Goal: Task Accomplishment & Management: Use online tool/utility

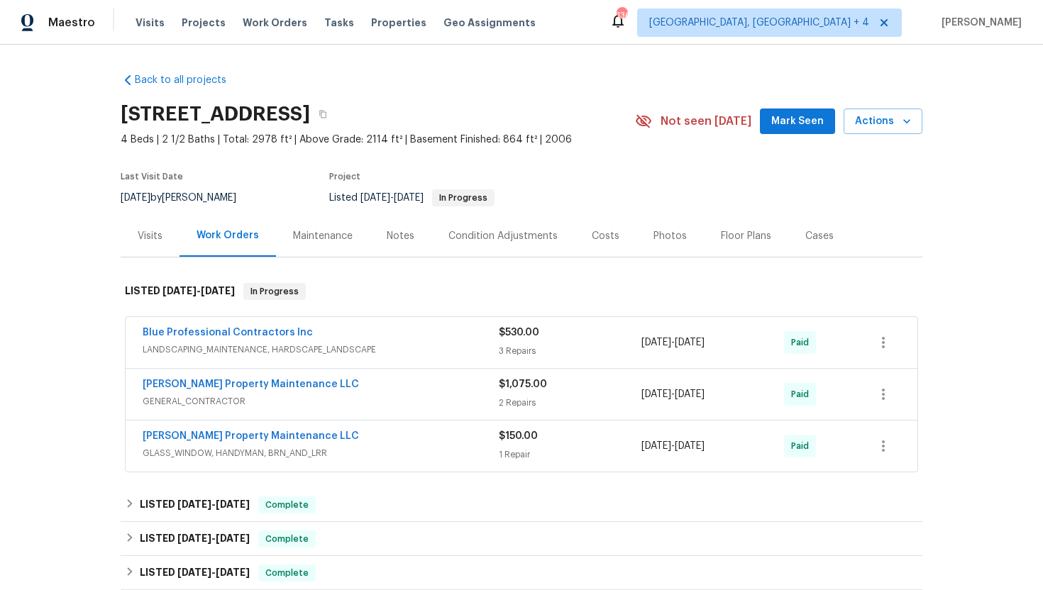
click at [167, 242] on div "Visits" at bounding box center [150, 236] width 59 height 42
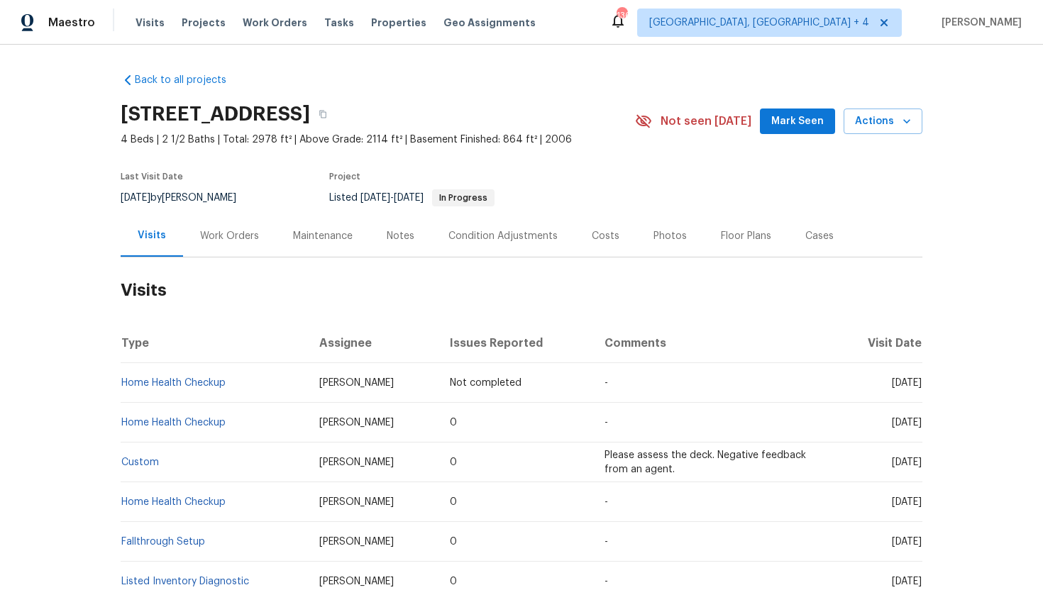
scroll to position [10, 0]
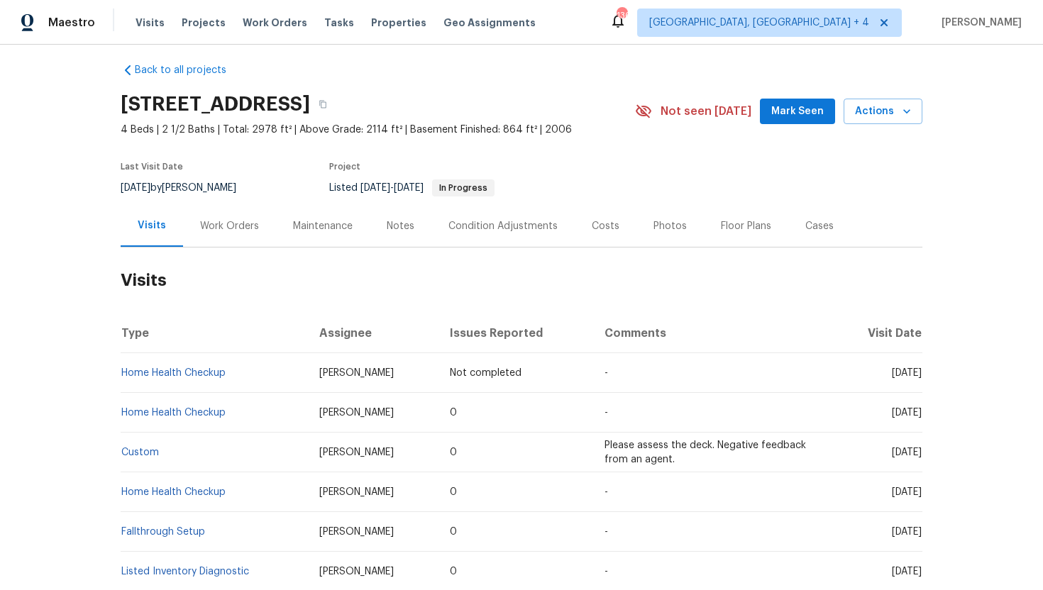
drag, startPoint x: 390, startPoint y: 373, endPoint x: 307, endPoint y: 373, distance: 83.0
click at [308, 373] on td "[PERSON_NAME]" at bounding box center [373, 373] width 131 height 40
copy span "[PERSON_NAME]"
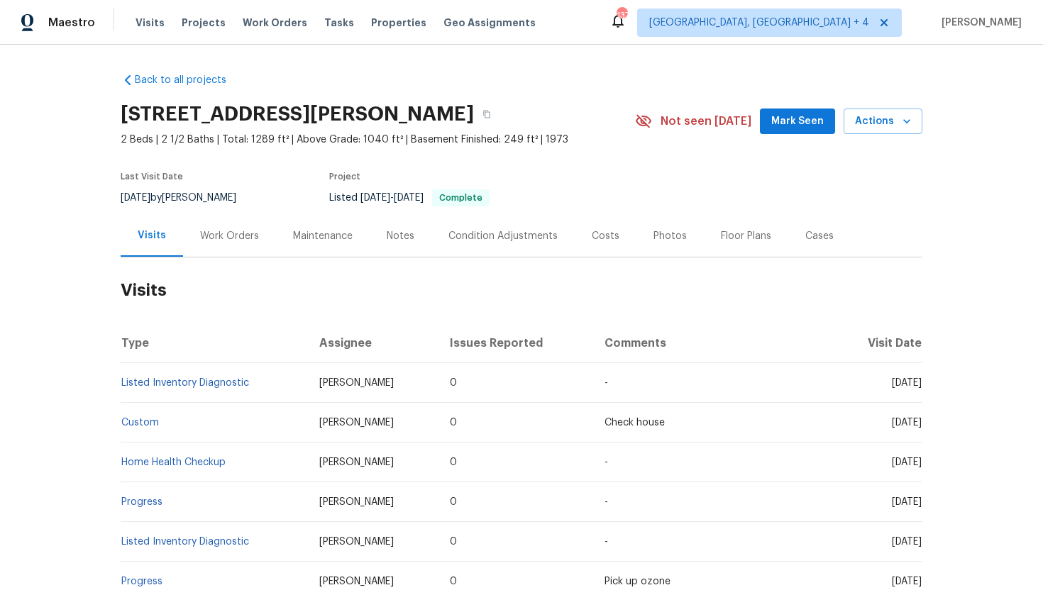
click at [813, 244] on div "Cases" at bounding box center [819, 236] width 62 height 42
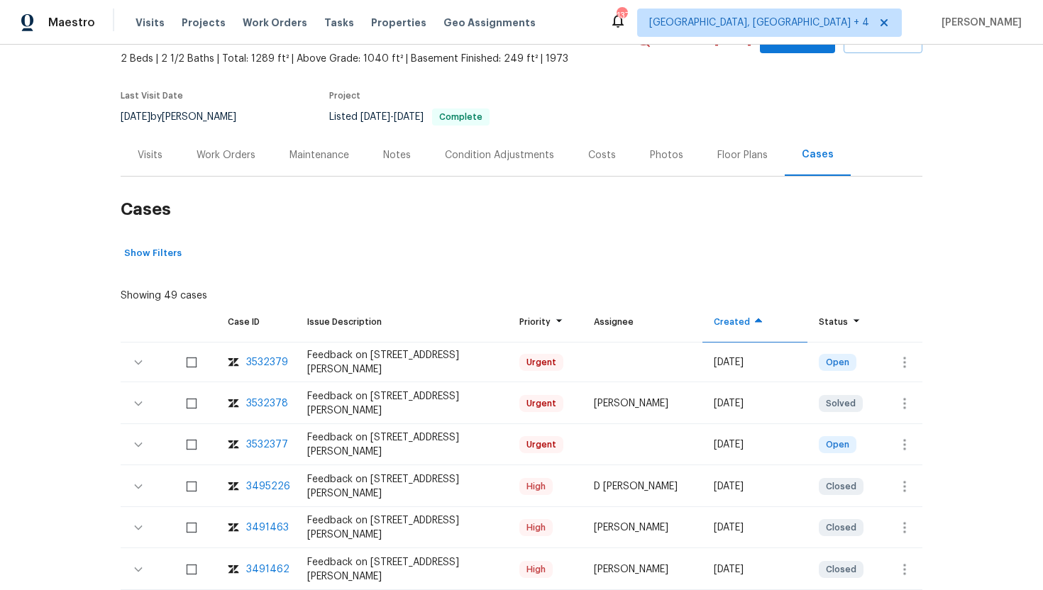
scroll to position [87, 0]
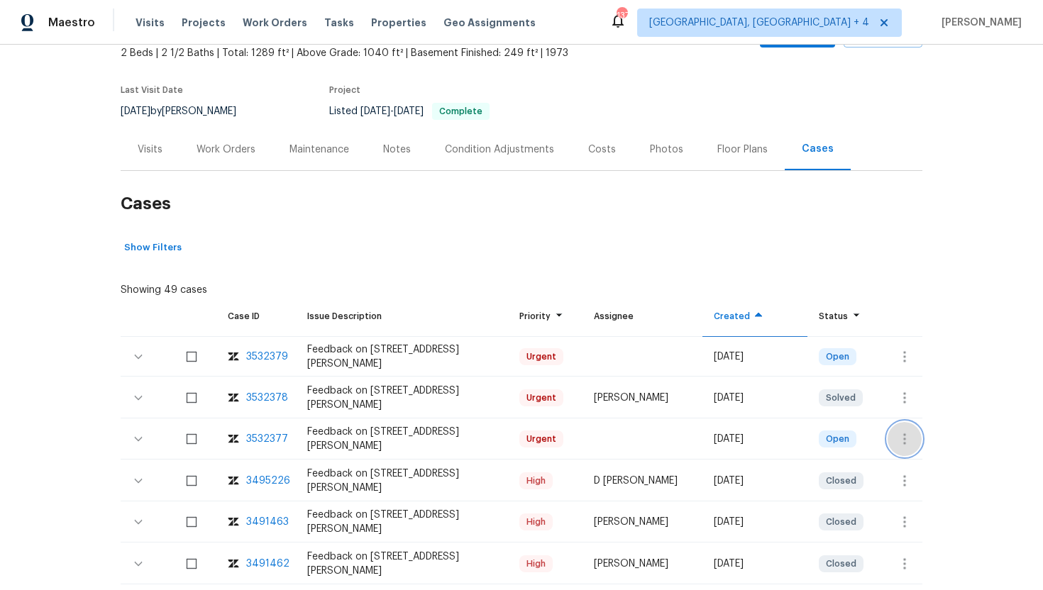
click at [893, 436] on button "button" at bounding box center [905, 439] width 34 height 34
click at [923, 439] on li "Create a visit" at bounding box center [959, 439] width 147 height 23
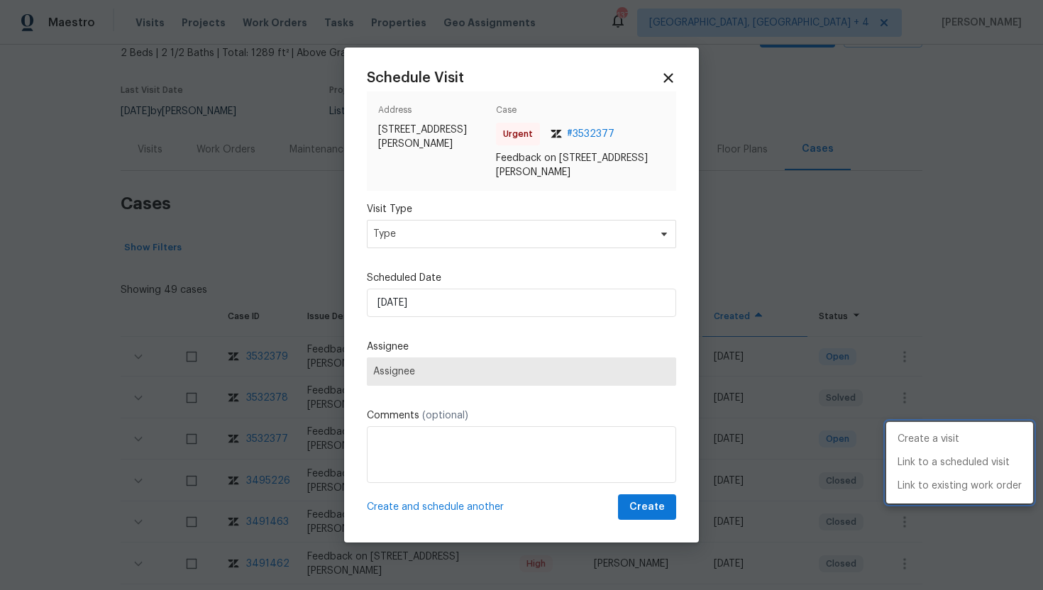
click at [470, 241] on div at bounding box center [521, 295] width 1043 height 590
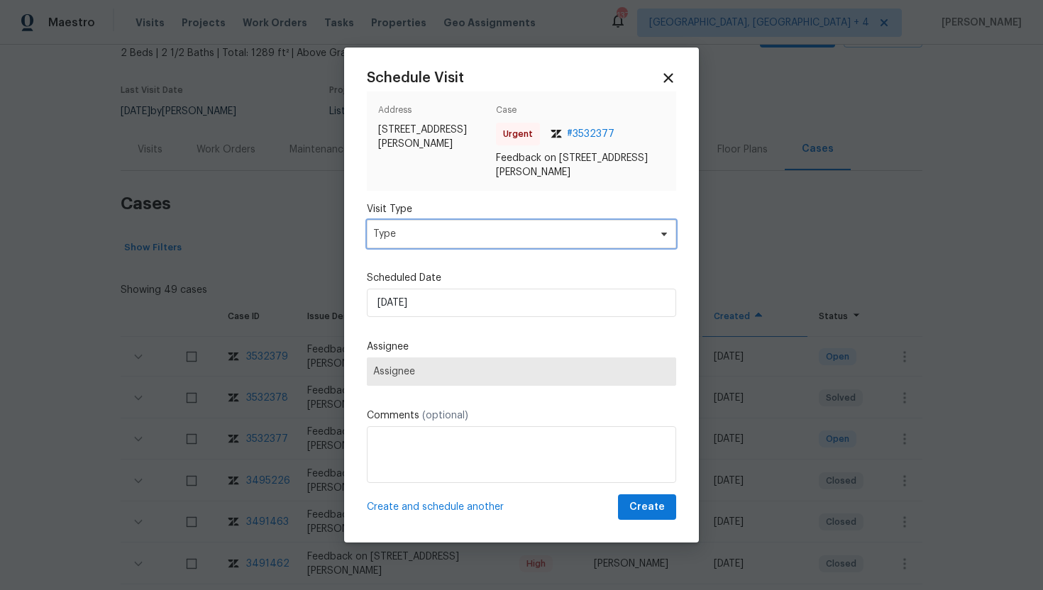
click at [469, 231] on span "Type" at bounding box center [511, 234] width 276 height 14
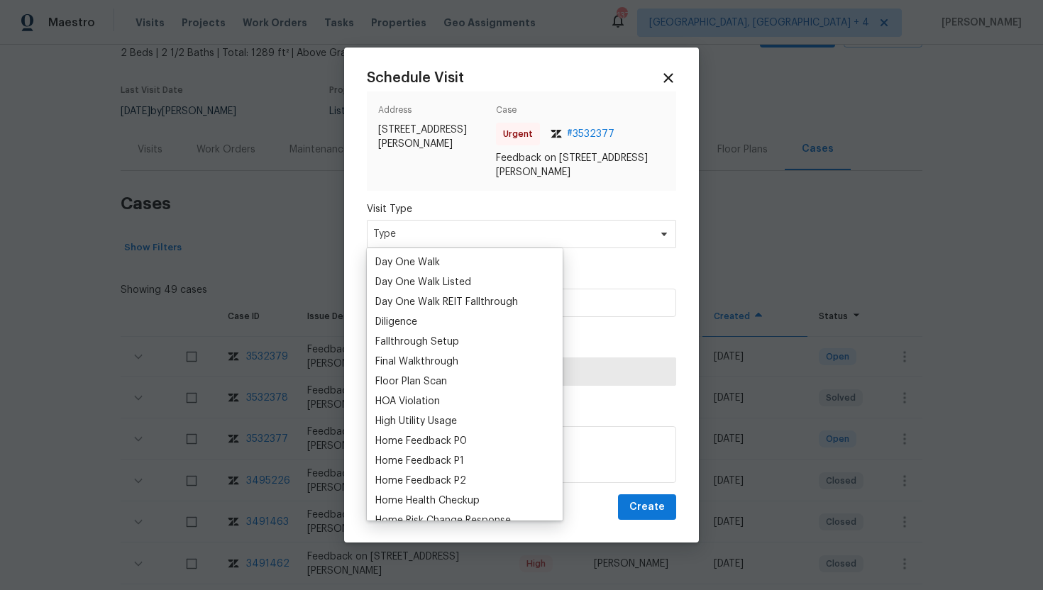
scroll to position [265, 0]
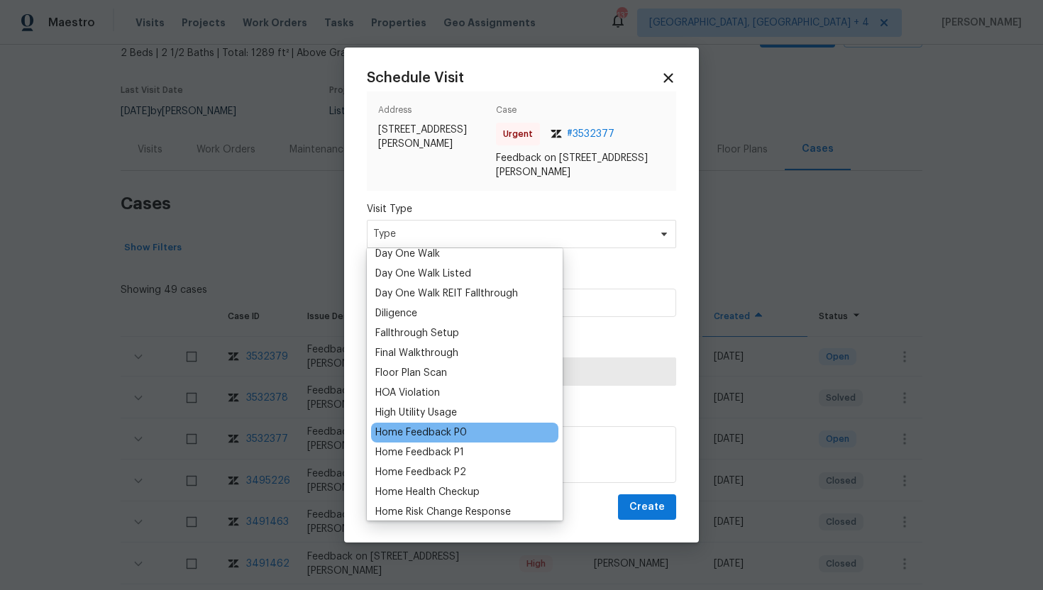
click at [449, 437] on div "Home Feedback P0" at bounding box center [421, 433] width 92 height 14
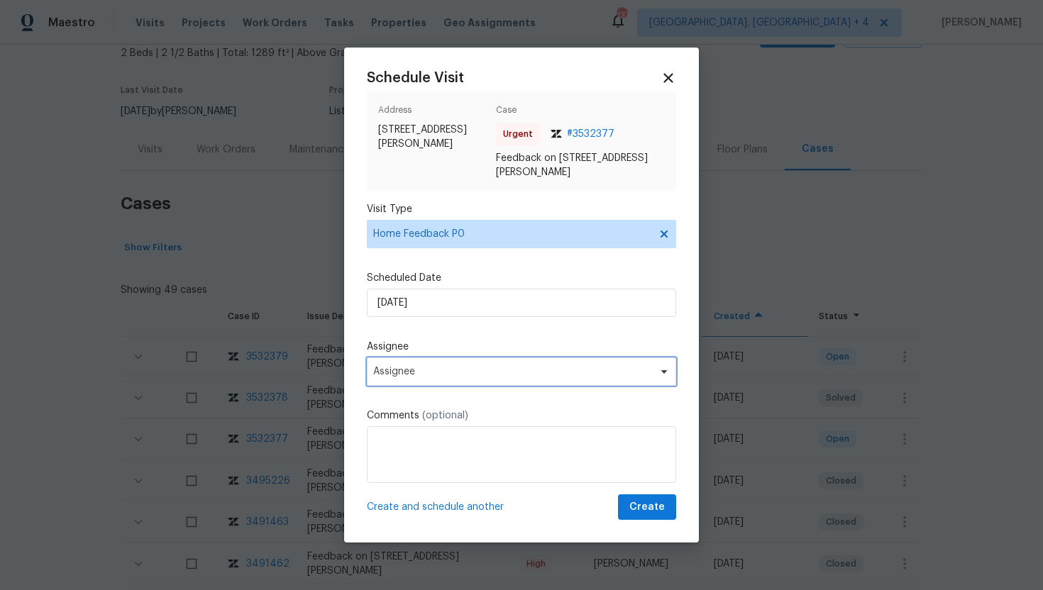
click at [412, 380] on span "Assignee" at bounding box center [521, 372] width 309 height 28
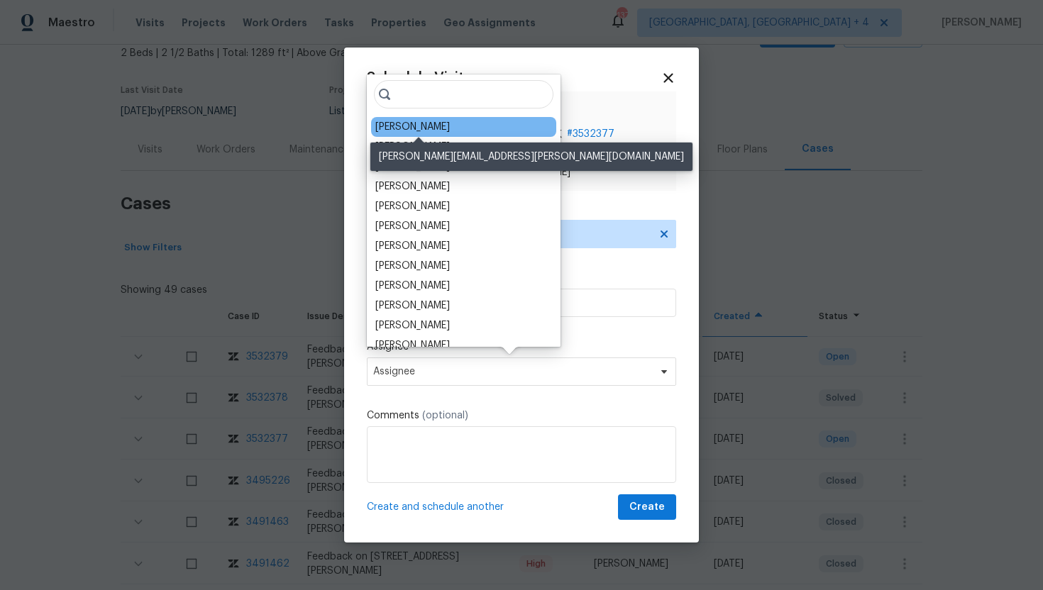
click at [429, 131] on div "[PERSON_NAME]" at bounding box center [412, 127] width 75 height 14
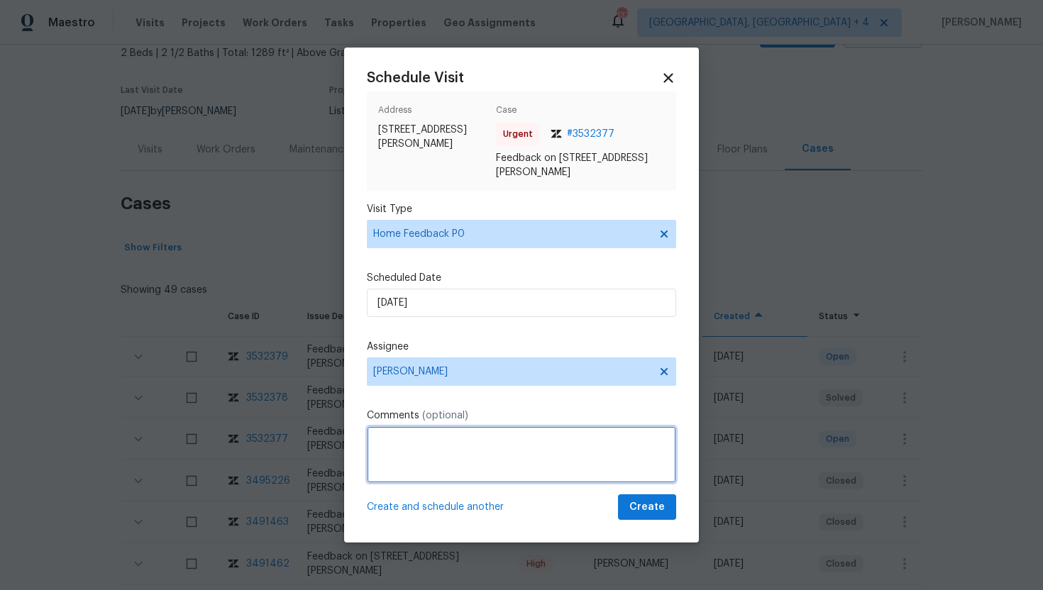
click at [423, 444] on textarea at bounding box center [521, 454] width 309 height 57
paste textarea "Feedback Message: The smoke smell is overwhelming when you enter the front door…"
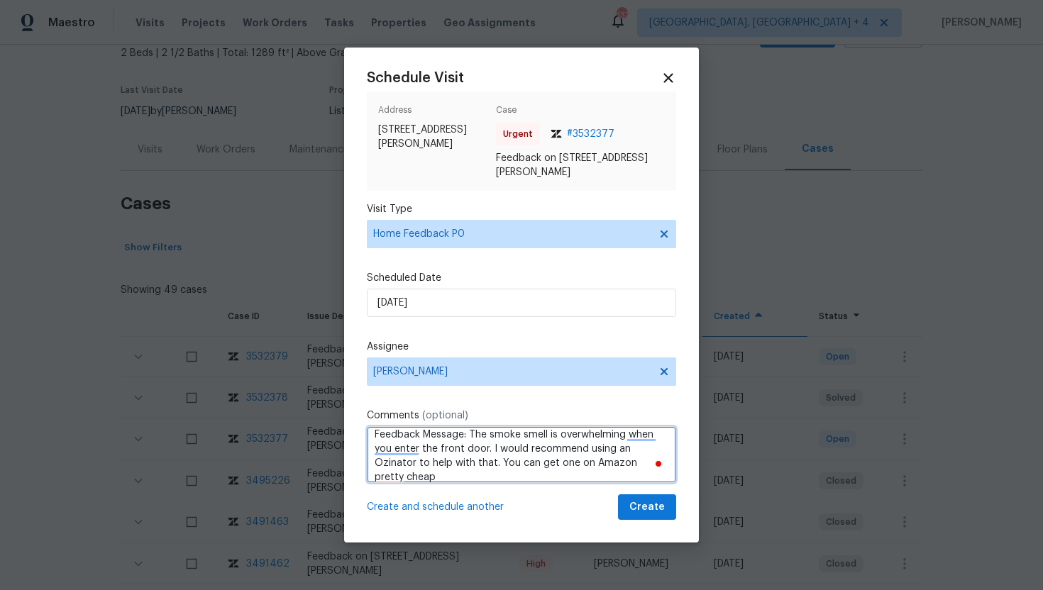
scroll to position [6, 0]
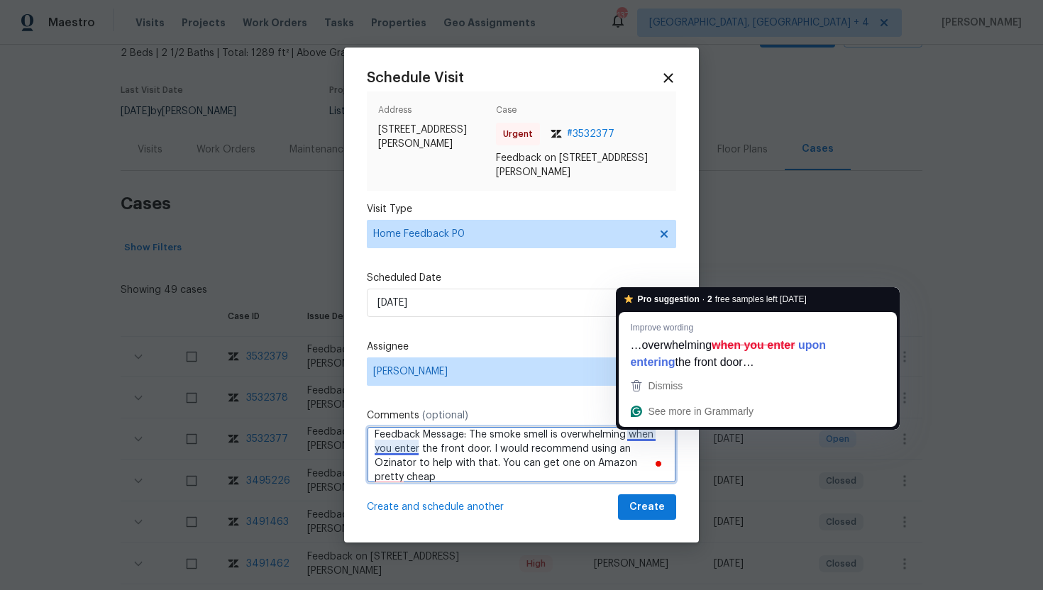
click at [644, 435] on textarea "Feedback Message: The smoke smell is overwhelming when you enter the front door…" at bounding box center [521, 454] width 309 height 57
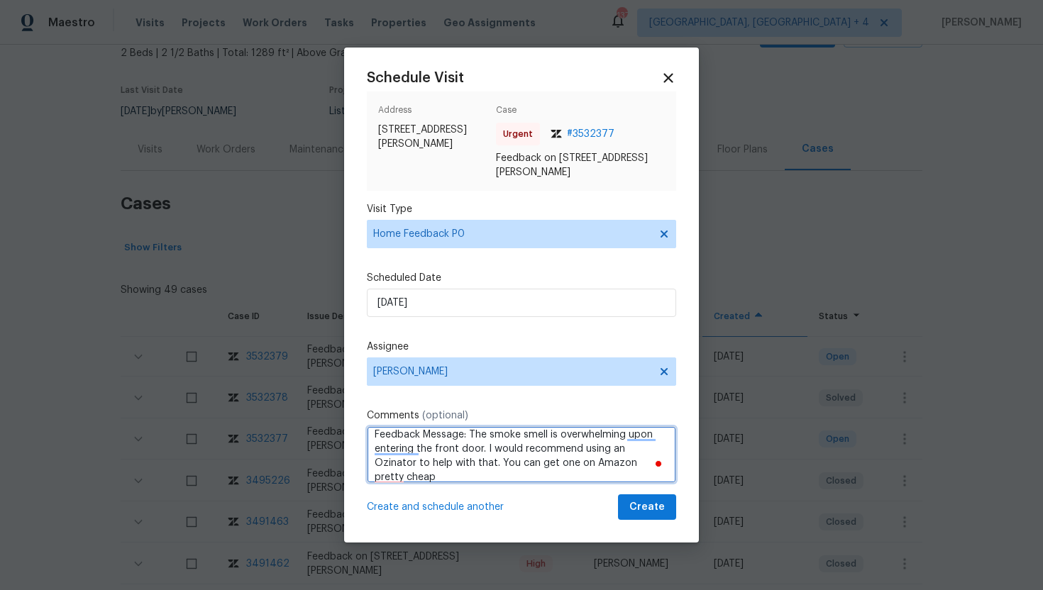
scroll to position [1, 0]
click at [624, 468] on textarea "Feedback Message: The smoke smell is overwhelming upon entering the front door.…" at bounding box center [521, 454] width 309 height 57
drag, startPoint x: 656, startPoint y: 475, endPoint x: 453, endPoint y: 468, distance: 202.3
click at [453, 468] on textarea "Feedback Message: The smoke smell is overwhelming upon entering the front door.…" at bounding box center [521, 454] width 309 height 57
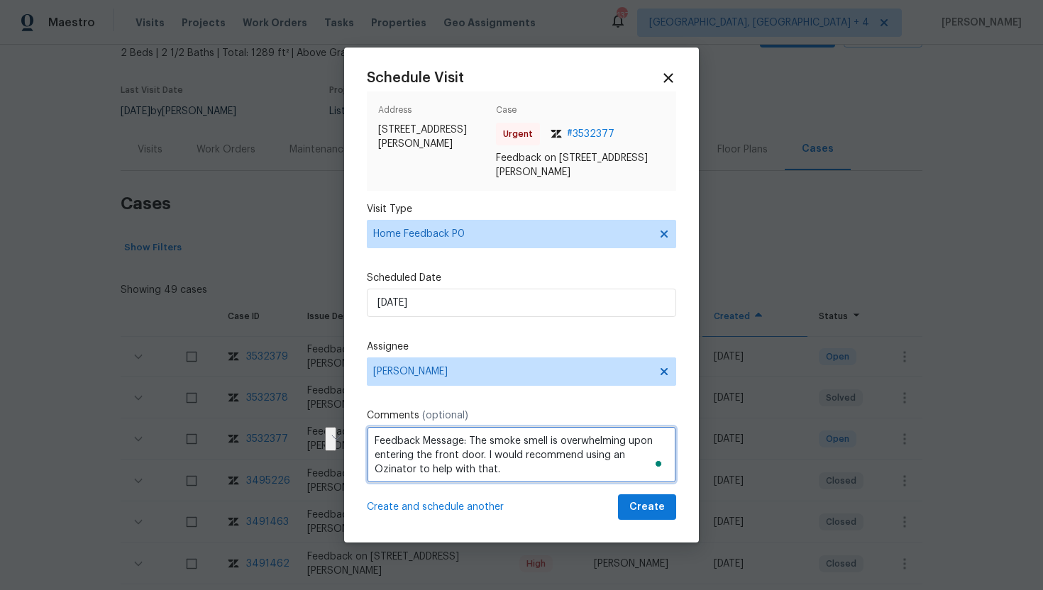
drag, startPoint x: 507, startPoint y: 473, endPoint x: 488, endPoint y: 455, distance: 26.6
click at [488, 455] on textarea "Feedback Message: The smoke smell is overwhelming upon entering the front door.…" at bounding box center [521, 454] width 309 height 57
type textarea "Feedback Message: The smoke smell is overwhelming upon entering the front door."
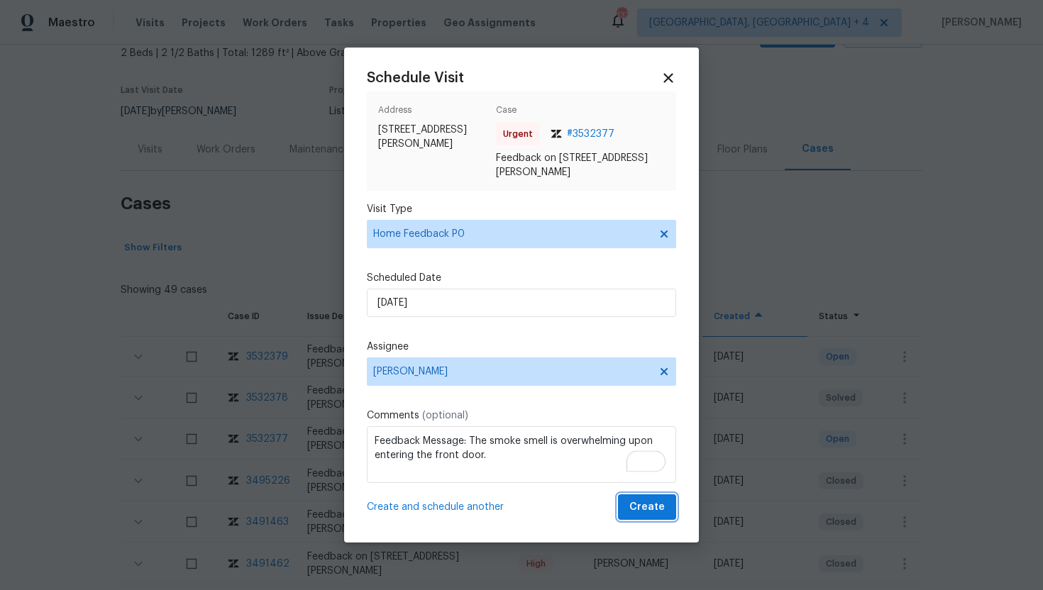
click at [643, 506] on span "Create" at bounding box center [646, 508] width 35 height 18
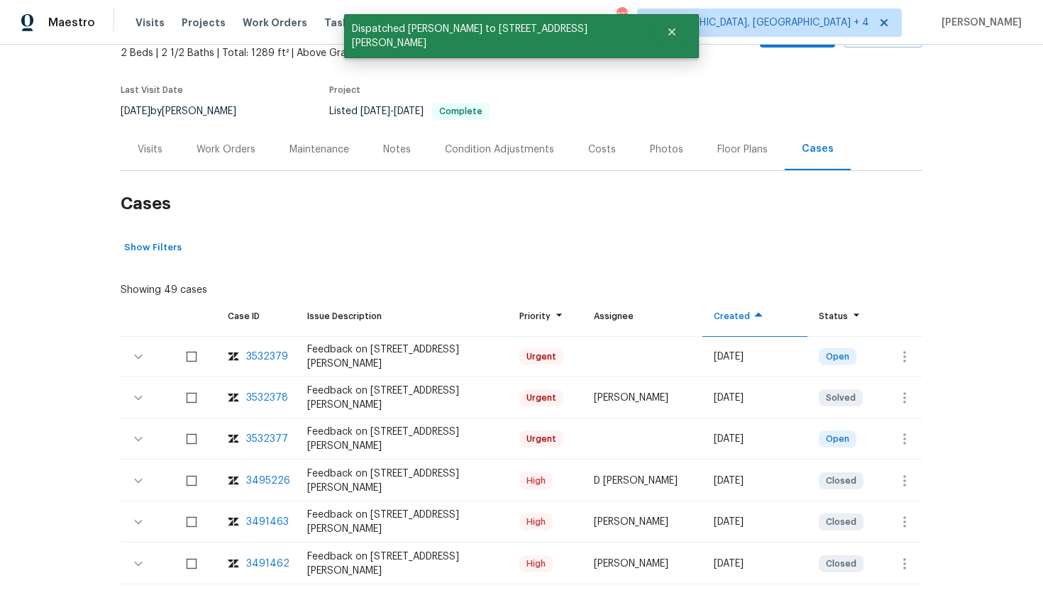
click at [155, 161] on div "Visits" at bounding box center [150, 149] width 59 height 42
